Goal: Information Seeking & Learning: Understand process/instructions

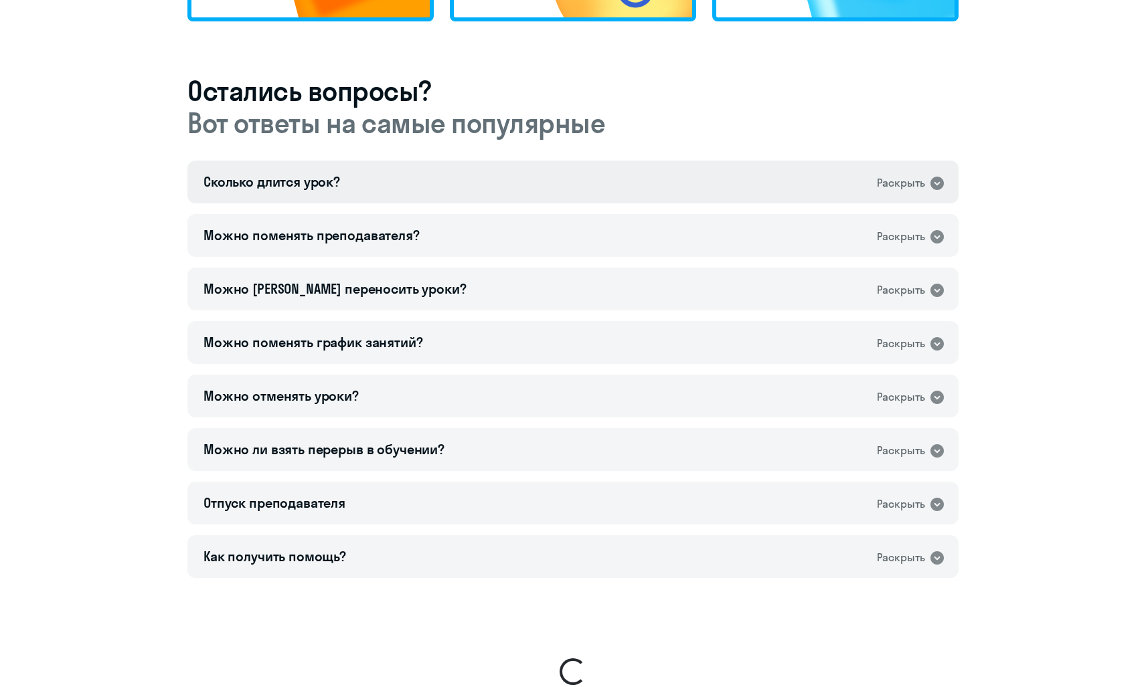
scroll to position [821, 0]
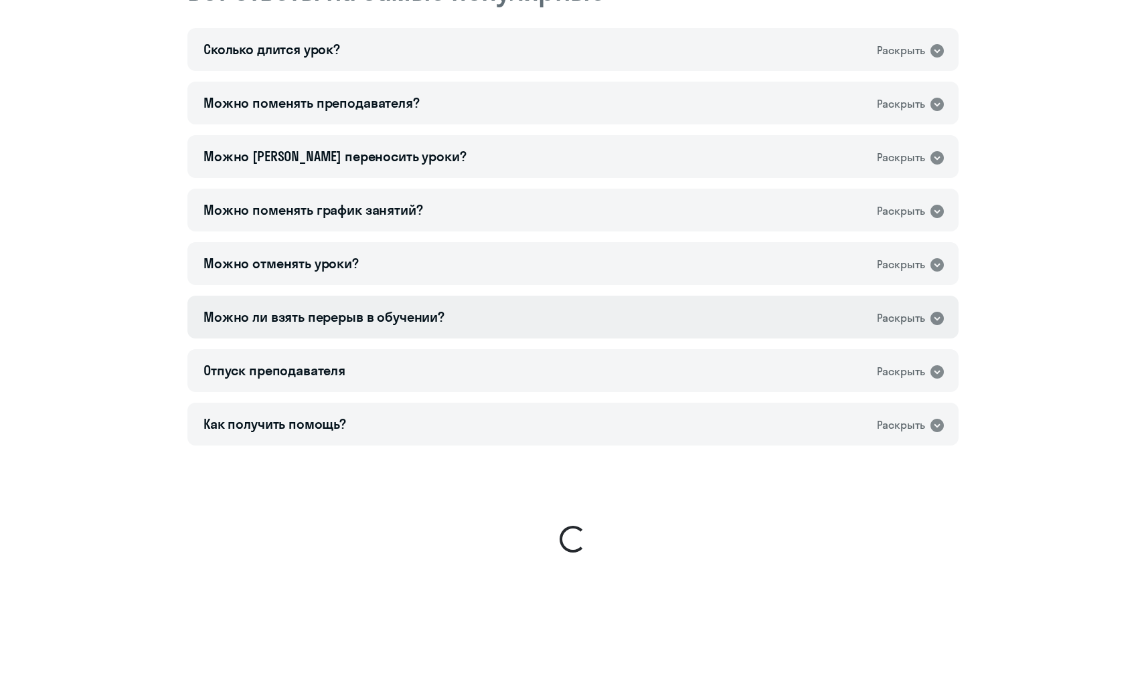
click at [419, 329] on div "Можно ли взять перерыв в обучении? Раскрыть" at bounding box center [572, 317] width 771 height 43
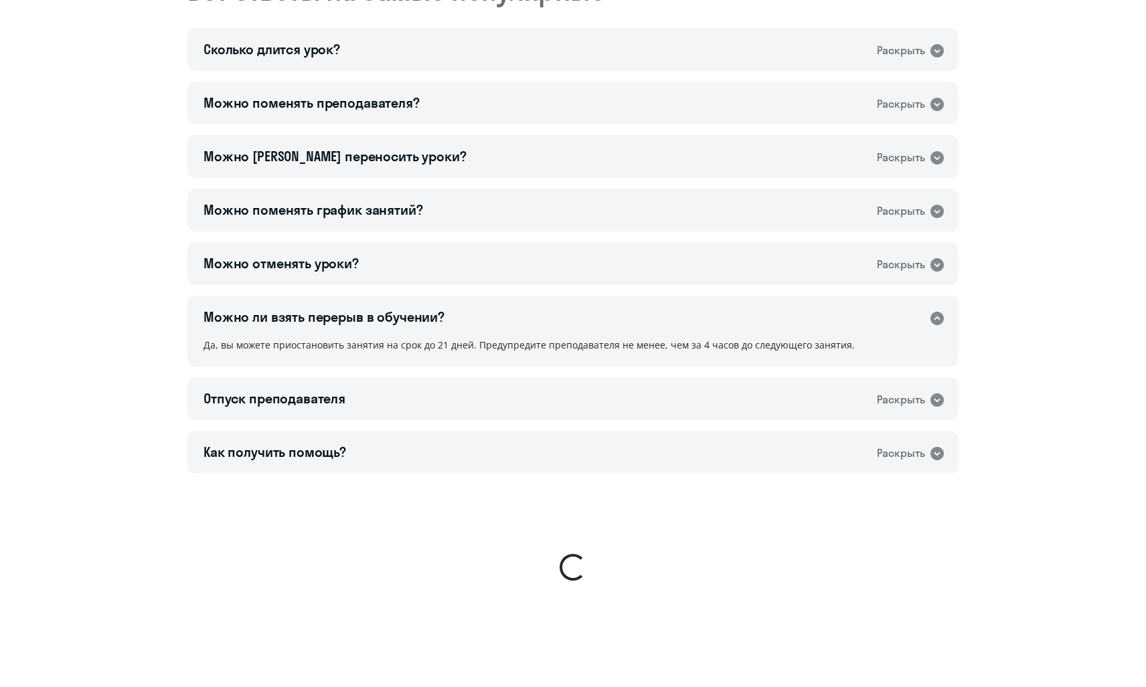
click at [419, 329] on div "Можно ли взять перерыв в обучении? Раскрыть" at bounding box center [572, 317] width 771 height 43
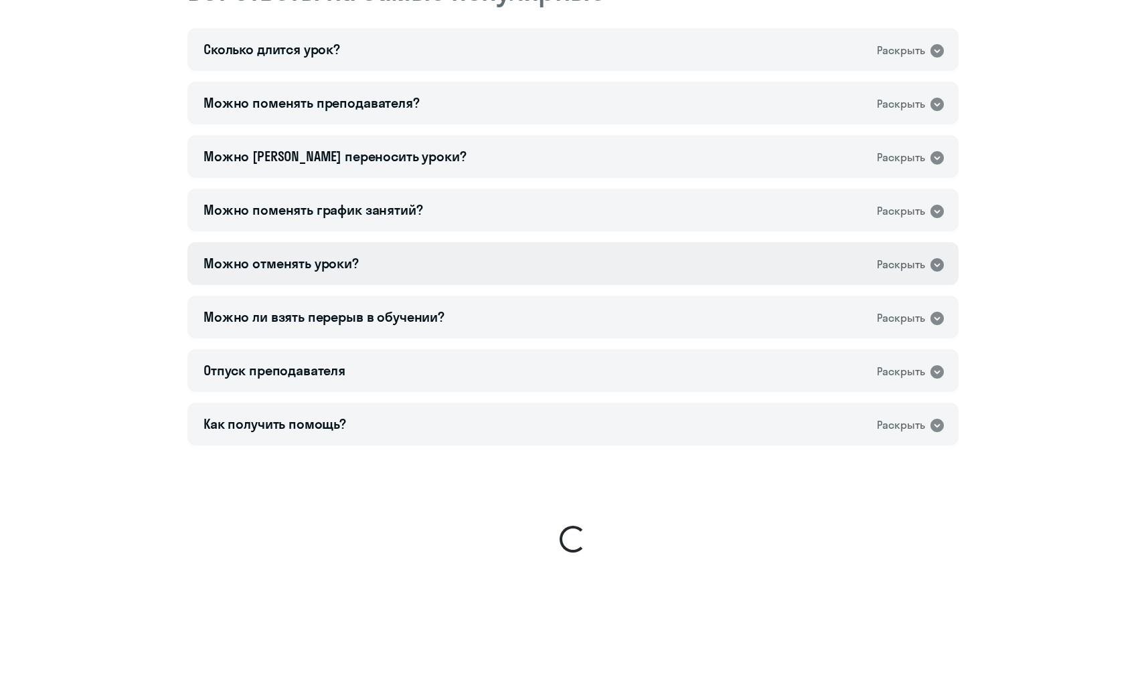
click at [418, 272] on div "Можно отменять уроки? Раскрыть" at bounding box center [572, 263] width 771 height 43
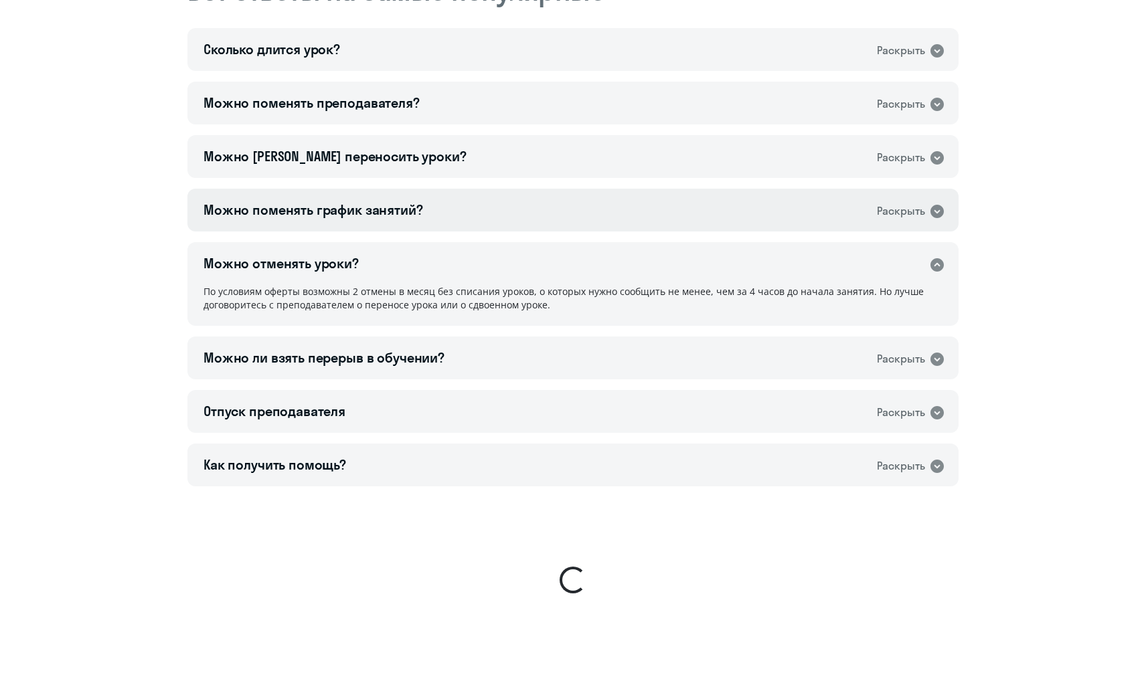
click at [418, 221] on div "Можно поменять график занятий? Раскрыть" at bounding box center [572, 210] width 771 height 43
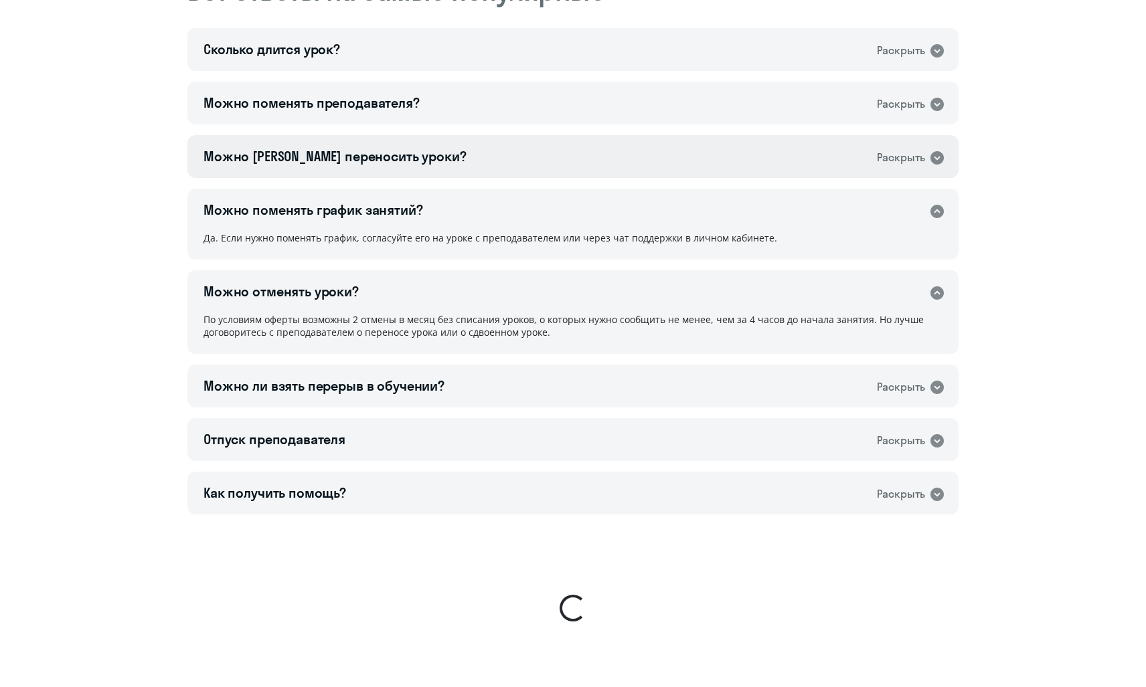
click at [427, 154] on div "Можно ли переносить уроки? Раскрыть" at bounding box center [572, 156] width 771 height 43
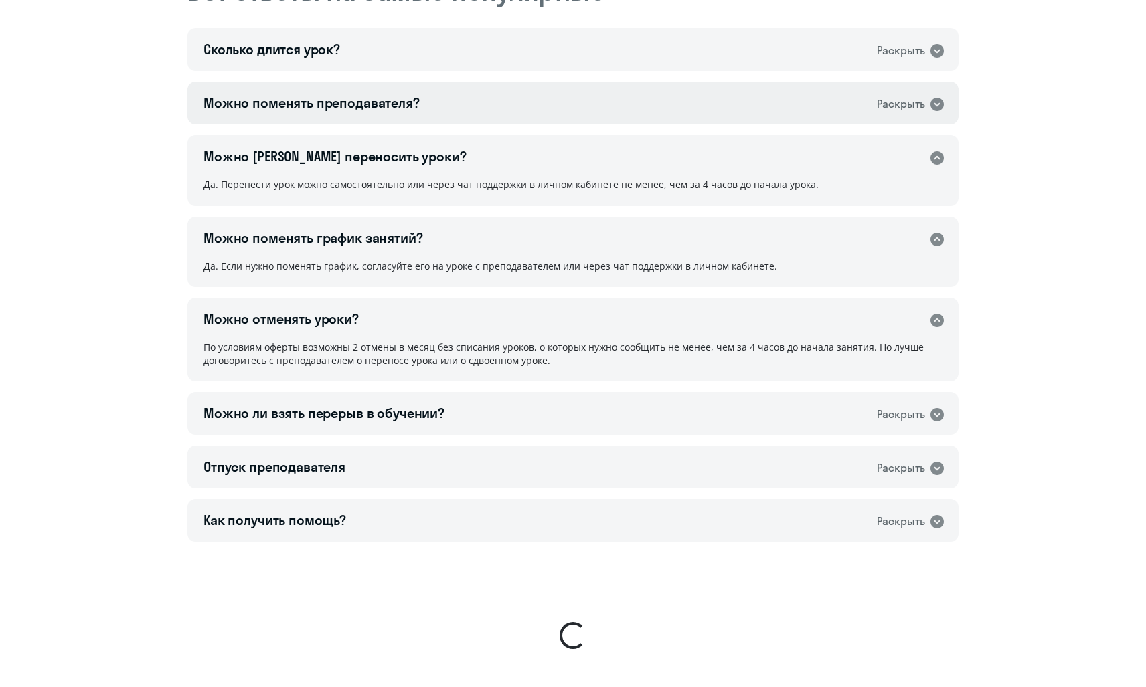
click at [428, 114] on div "Можно поменять преподавателя? Раскрыть" at bounding box center [572, 103] width 771 height 43
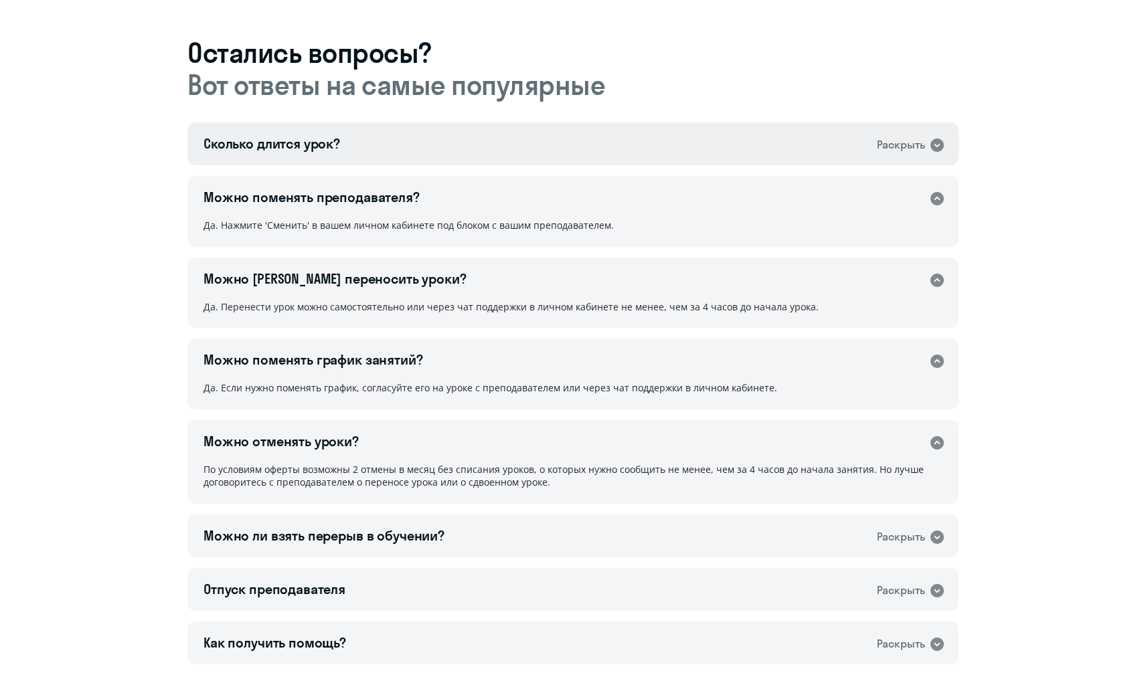
click at [426, 139] on div "Сколько длится урок? Раскрыть" at bounding box center [572, 143] width 771 height 43
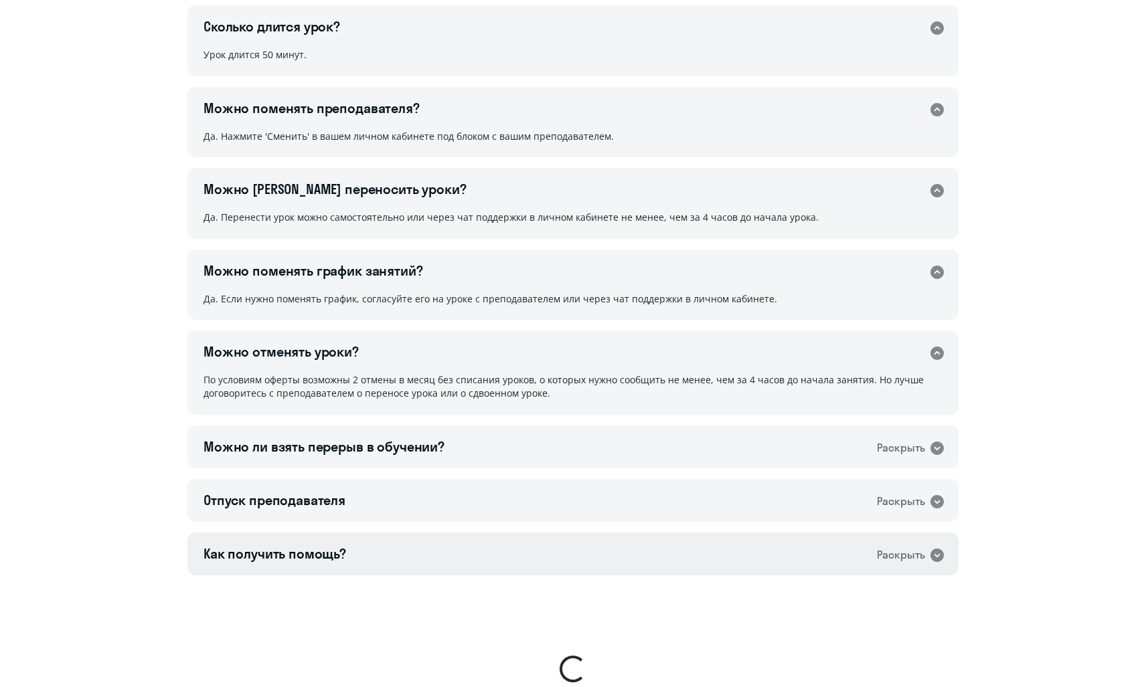
scroll to position [1003, 0]
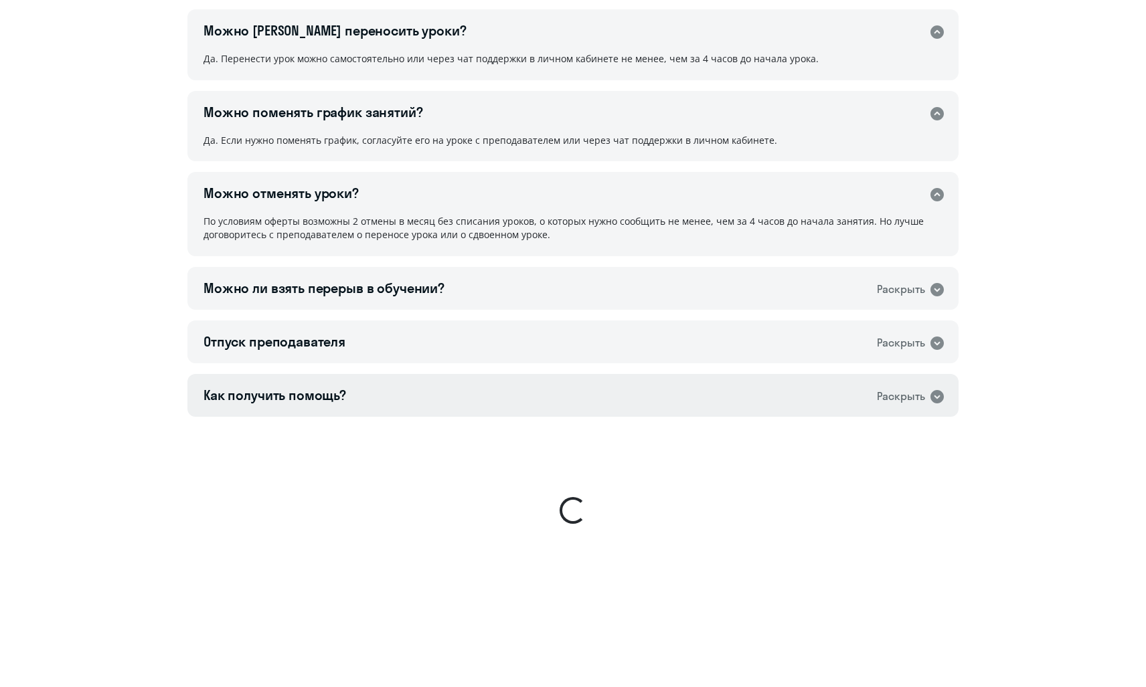
click at [394, 390] on div "Как получить помощь? Раскрыть" at bounding box center [572, 395] width 771 height 43
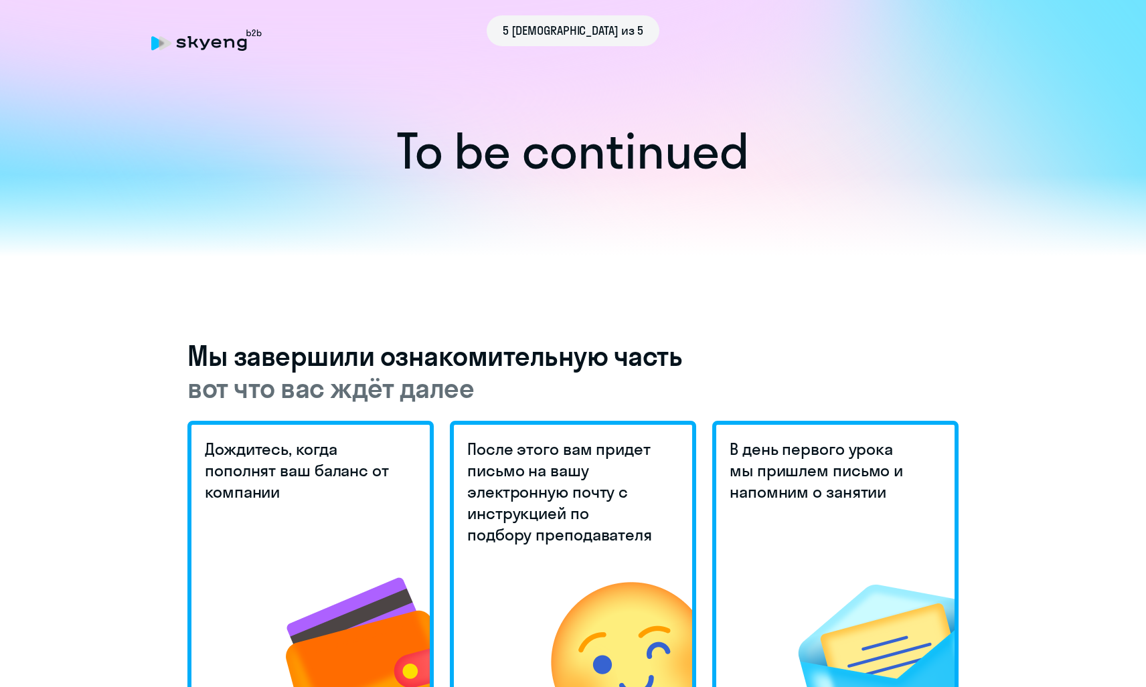
scroll to position [-1, 0]
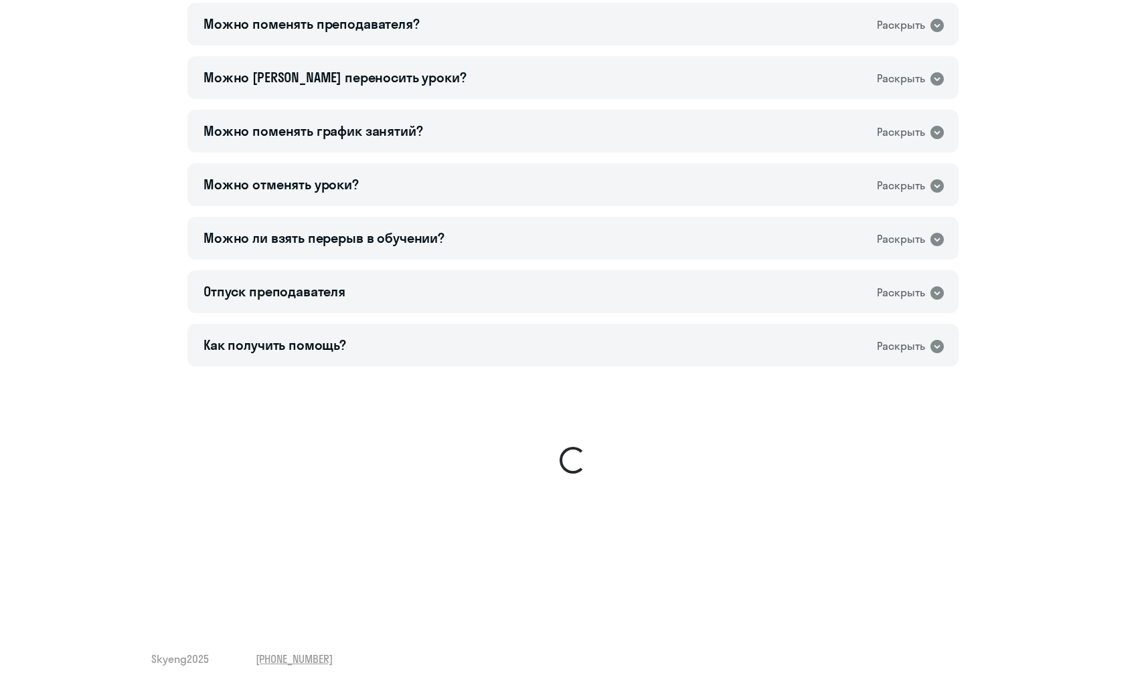
scroll to position [900, 0]
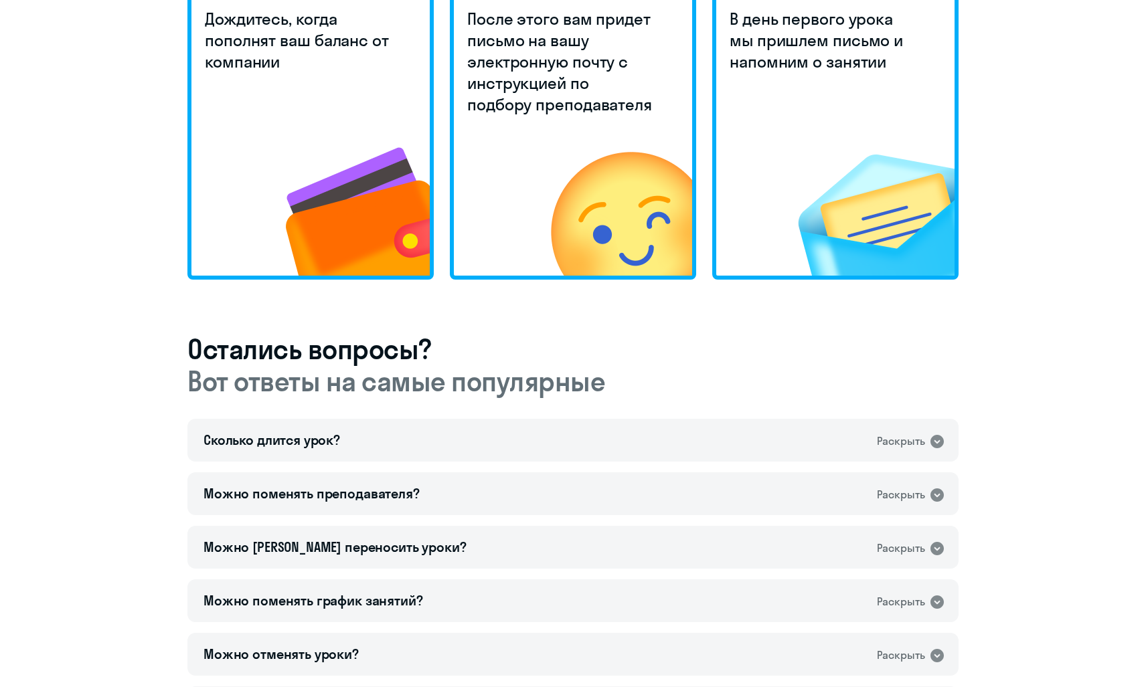
click at [576, 193] on img at bounding box center [593, 186] width 197 height 180
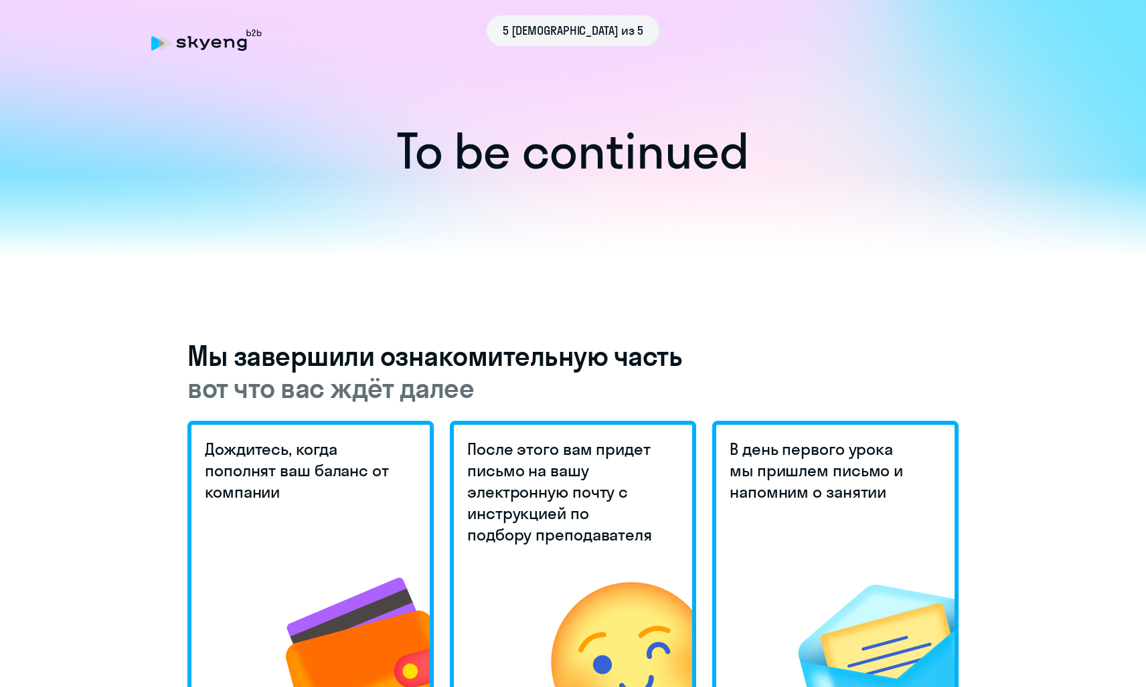
scroll to position [0, 0]
click at [176, 47] on icon at bounding box center [206, 39] width 110 height 21
click at [208, 47] on icon at bounding box center [206, 39] width 110 height 21
click at [564, 33] on span "5 [DEMOGRAPHIC_DATA] из 5" at bounding box center [573, 30] width 141 height 17
